Goal: Register for event/course

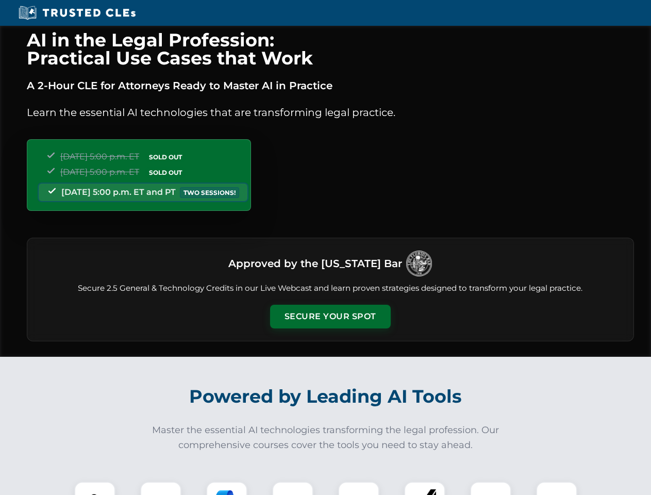
click at [330, 316] on button "Secure Your Spot" at bounding box center [330, 316] width 121 height 24
click at [95, 488] on img at bounding box center [95, 502] width 30 height 30
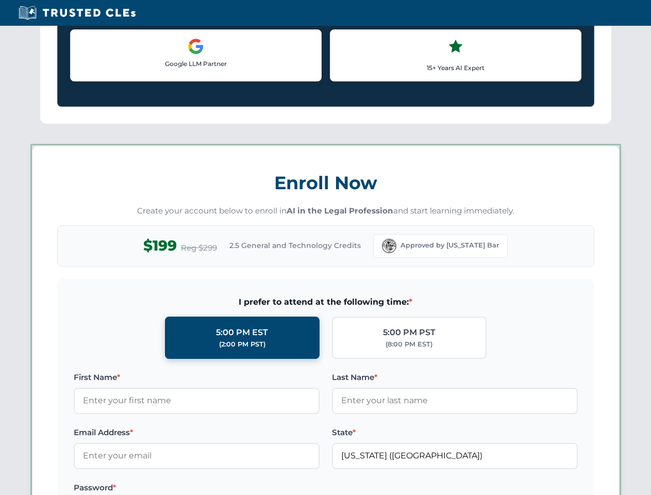
click at [227, 488] on label "Password *" at bounding box center [197, 487] width 246 height 12
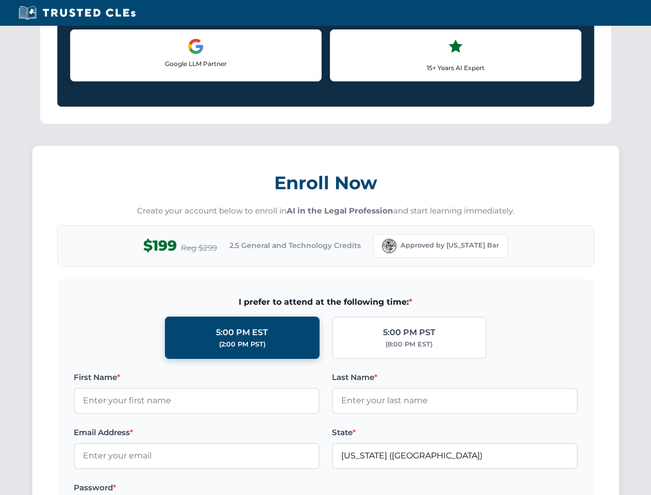
scroll to position [1011, 0]
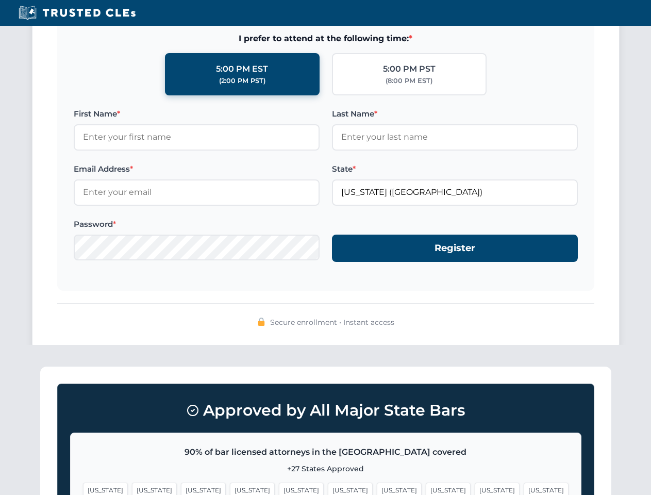
click at [474, 488] on span "[US_STATE]" at bounding box center [496, 489] width 45 height 15
